Goal: Transaction & Acquisition: Purchase product/service

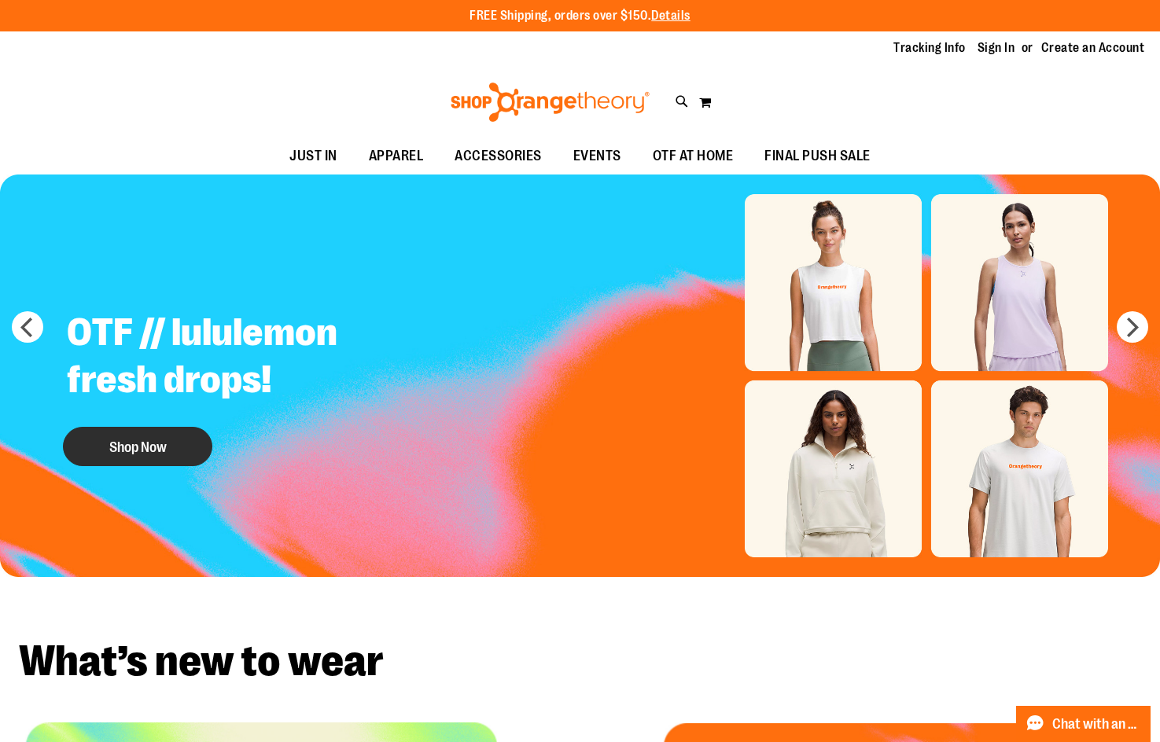
click at [163, 436] on button "Shop Now" at bounding box center [137, 446] width 149 height 39
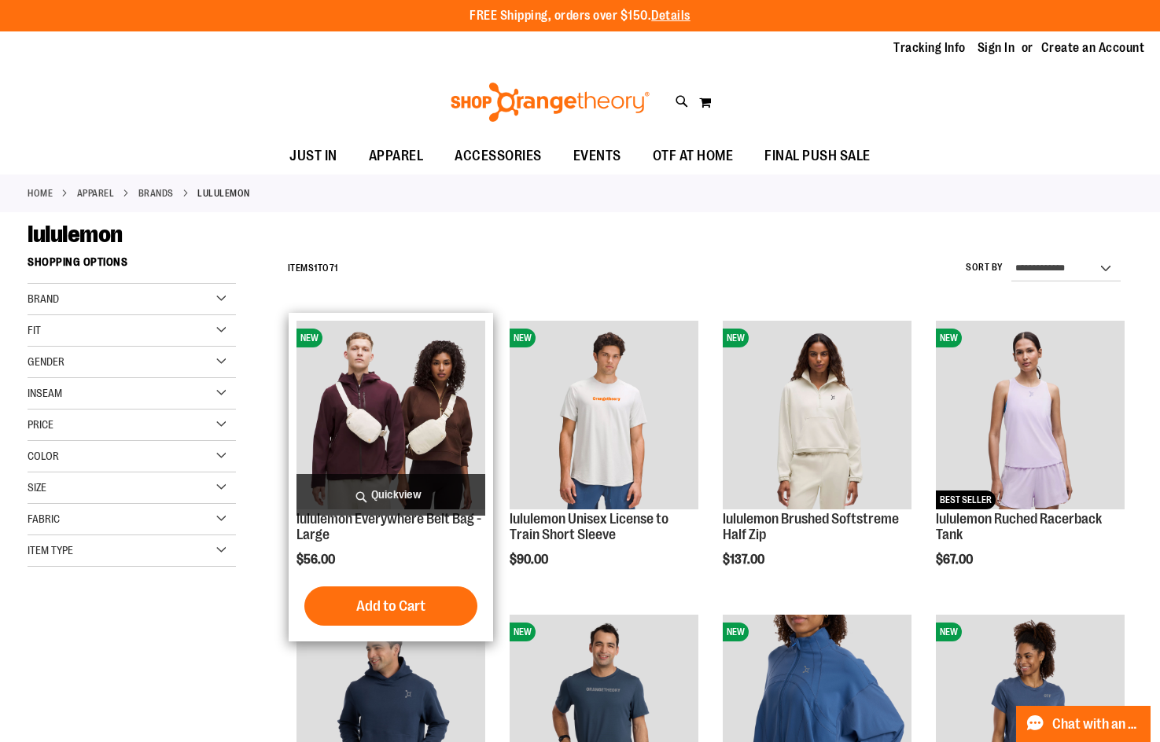
click at [412, 505] on span "Quickview" at bounding box center [390, 495] width 189 height 42
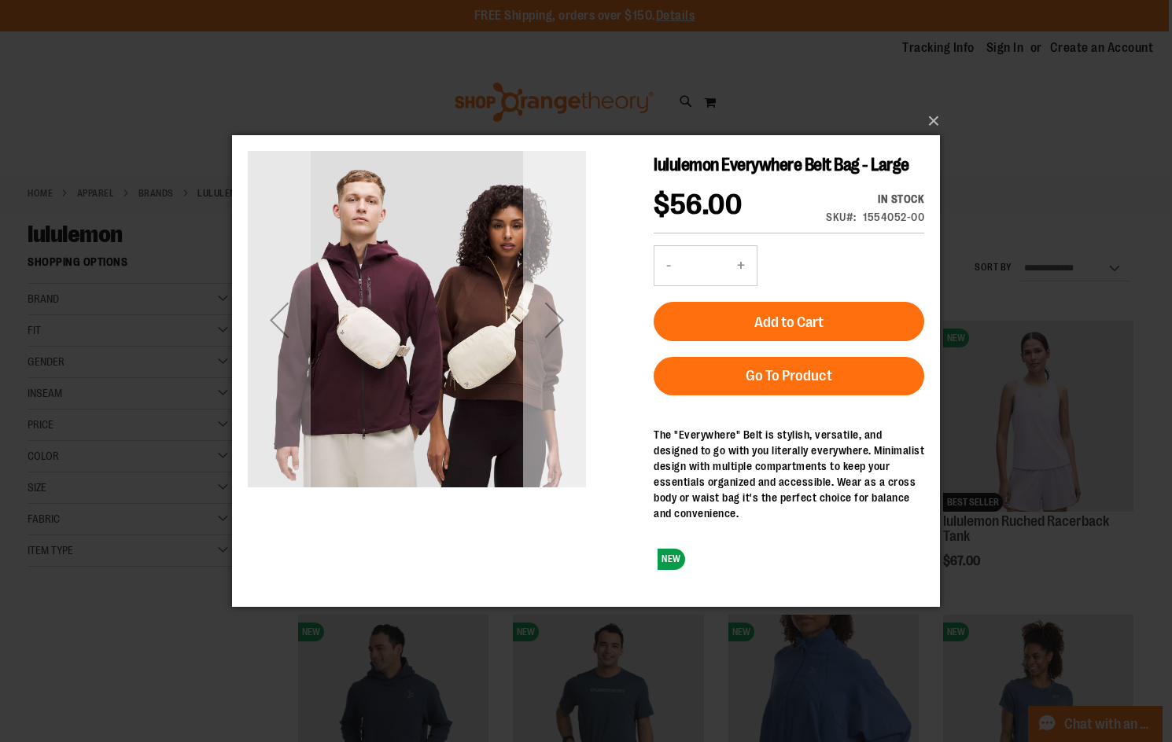
click at [566, 334] on div "Next" at bounding box center [554, 320] width 63 height 63
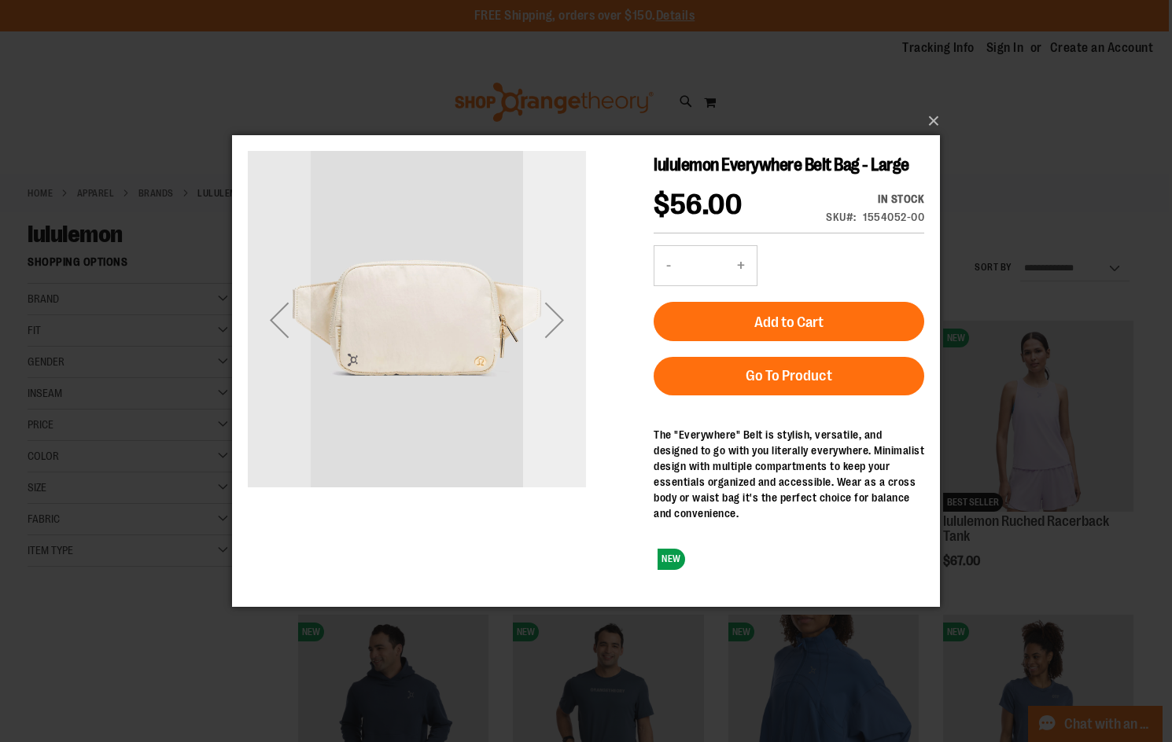
drag, startPoint x: 566, startPoint y: 334, endPoint x: 567, endPoint y: 355, distance: 21.2
click at [567, 355] on div "Next" at bounding box center [554, 320] width 63 height 338
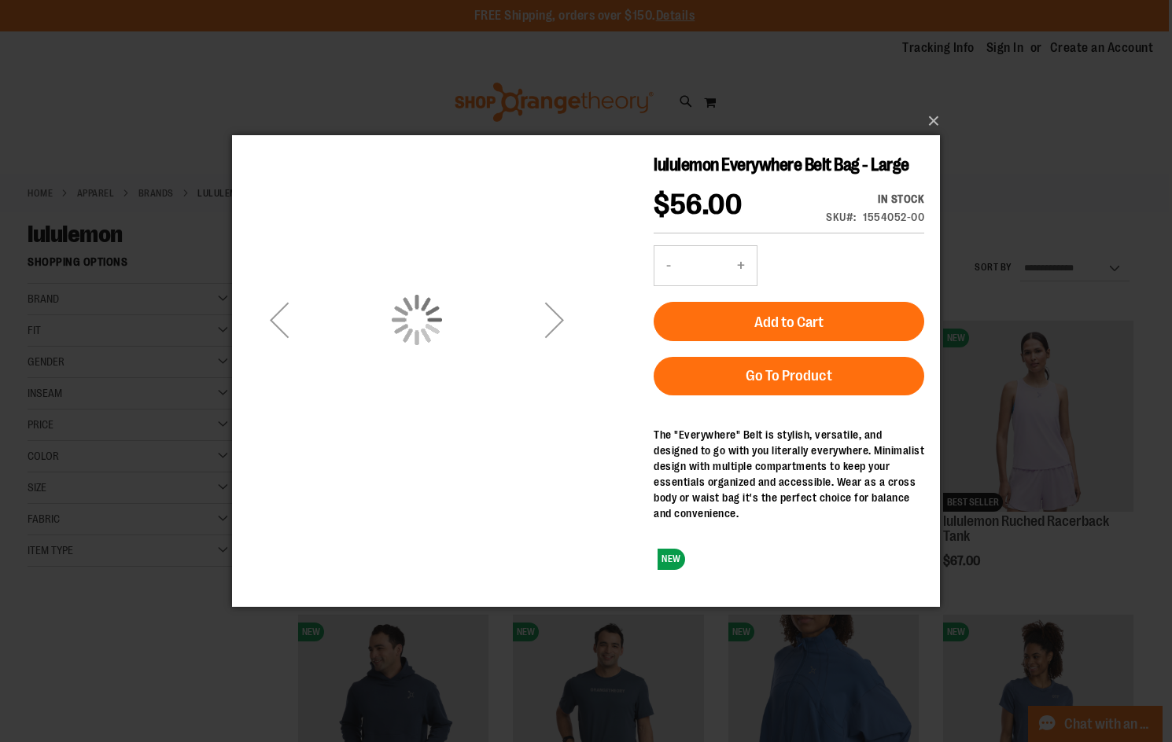
click at [581, 303] on div "Next" at bounding box center [554, 320] width 63 height 63
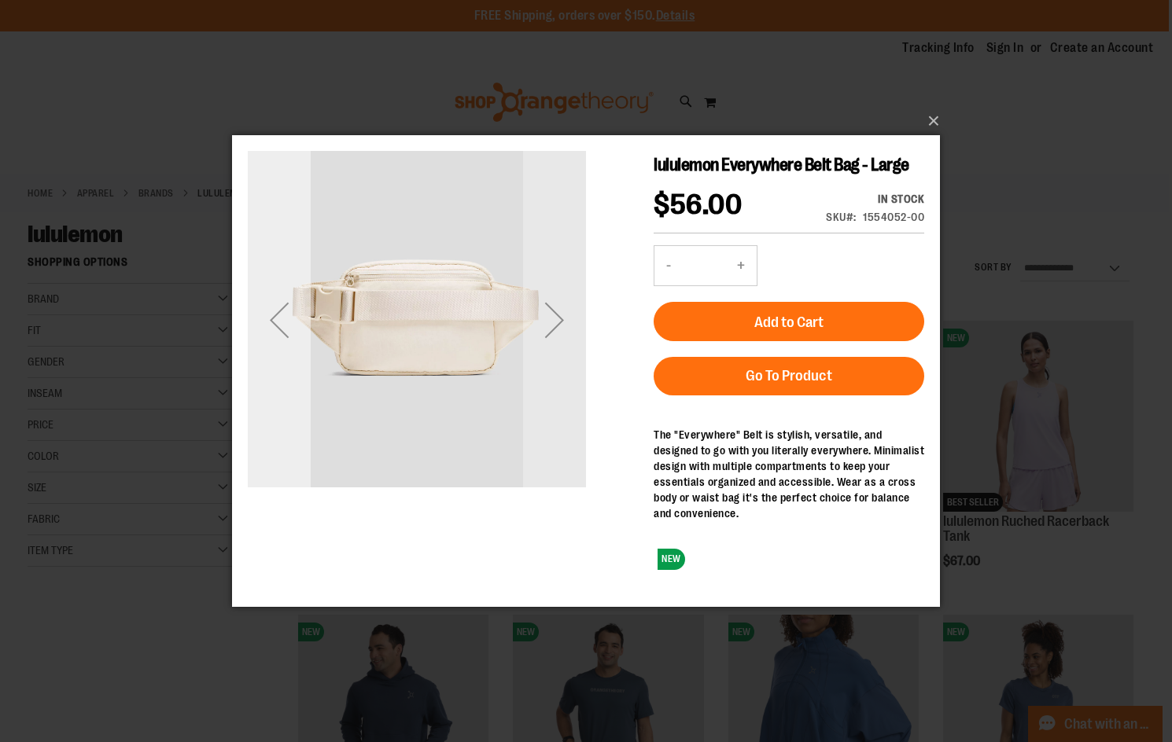
click at [265, 337] on div "Previous" at bounding box center [279, 320] width 63 height 63
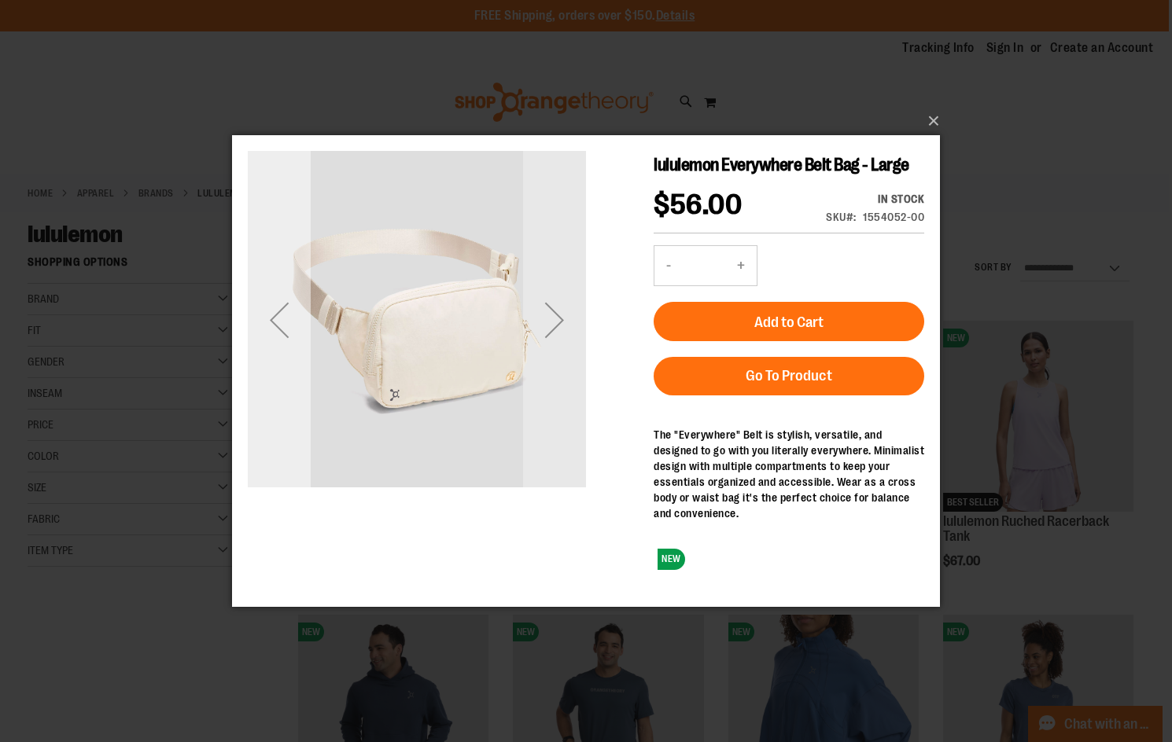
click at [260, 381] on div "Previous" at bounding box center [279, 320] width 63 height 338
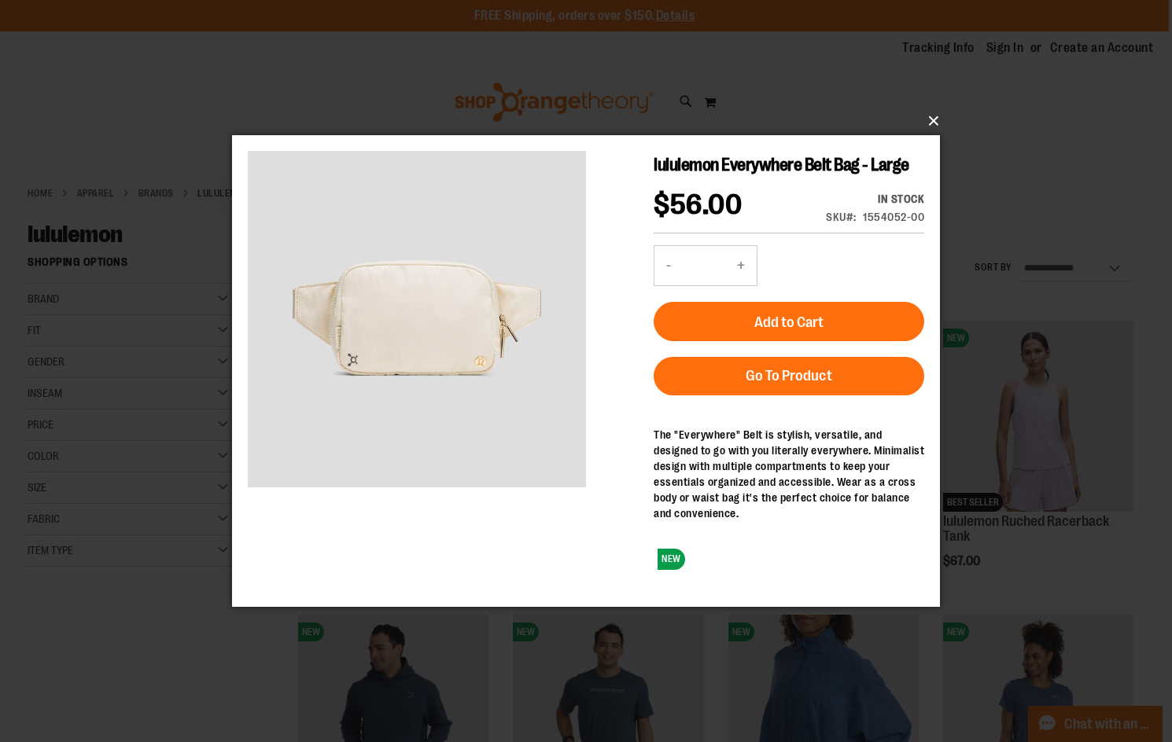
click at [916, 107] on button "×" at bounding box center [591, 121] width 708 height 35
